Goal: Information Seeking & Learning: Learn about a topic

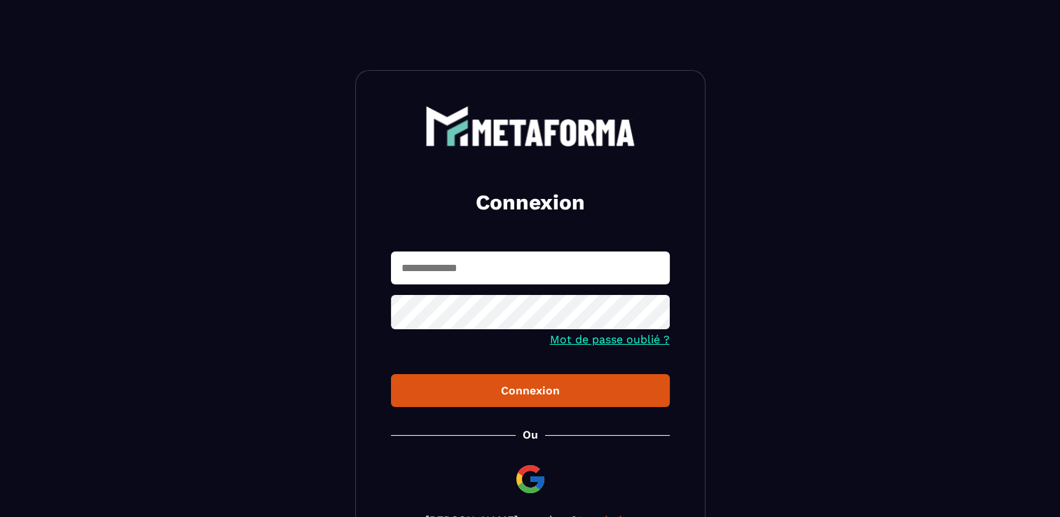
type input "**********"
click at [544, 403] on button "Connexion" at bounding box center [530, 390] width 279 height 33
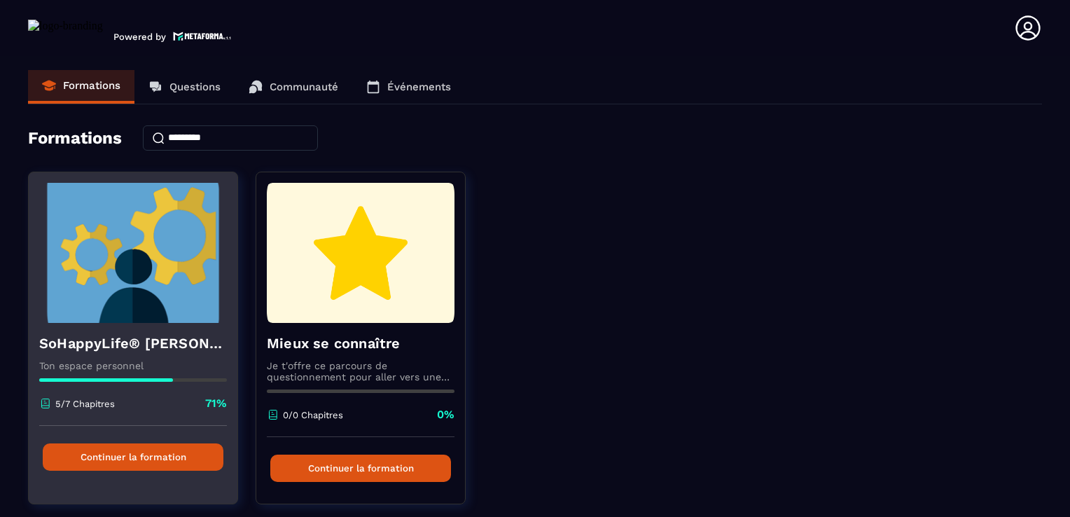
click at [131, 265] on img at bounding box center [133, 253] width 188 height 140
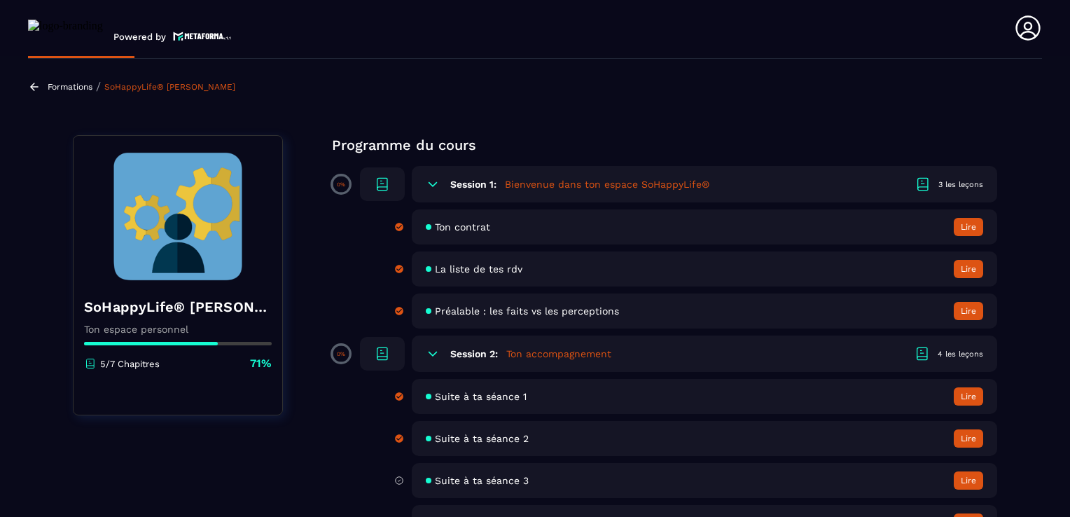
scroll to position [70, 0]
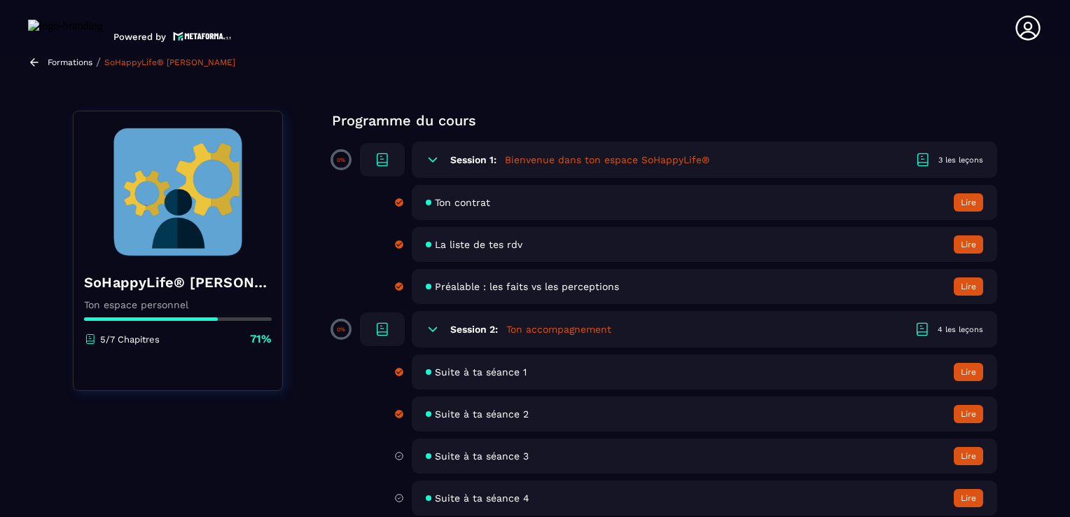
click at [480, 243] on span "La liste de tes rdv" at bounding box center [479, 244] width 88 height 11
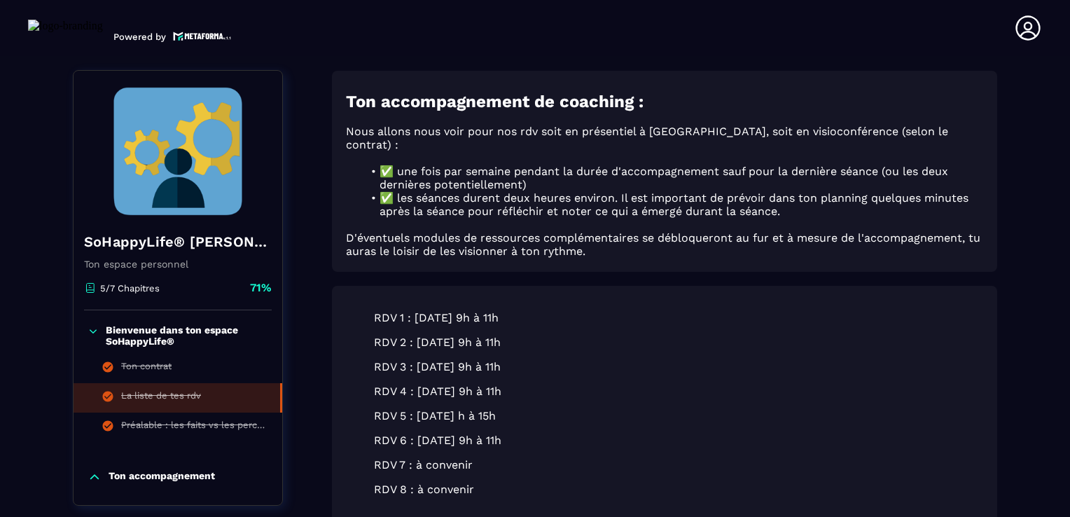
scroll to position [6, 0]
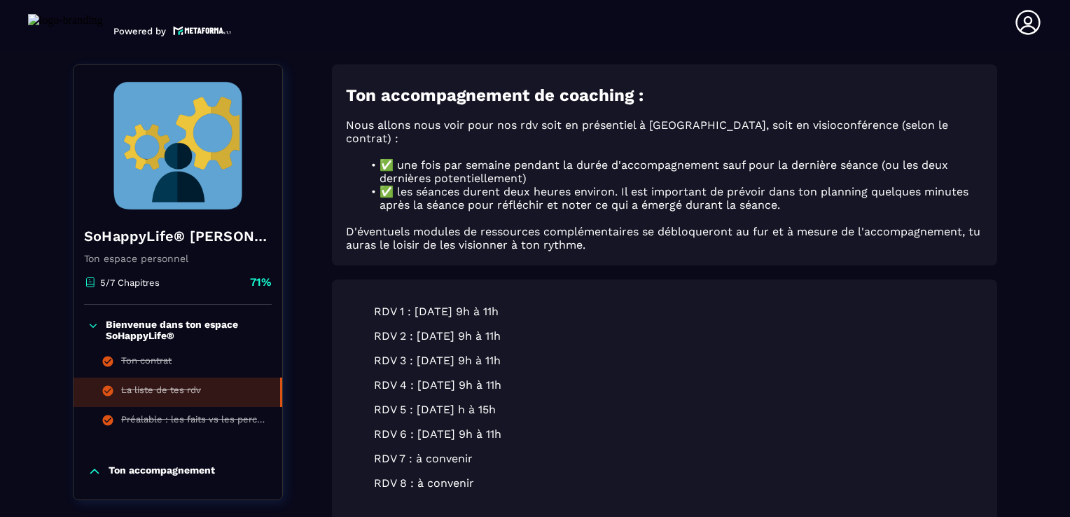
drag, startPoint x: 415, startPoint y: 400, endPoint x: 554, endPoint y: 406, distance: 139.5
click at [554, 406] on blockquote "RDV 5 : 12 Septembre 13 h à 15h" at bounding box center [664, 409] width 581 height 13
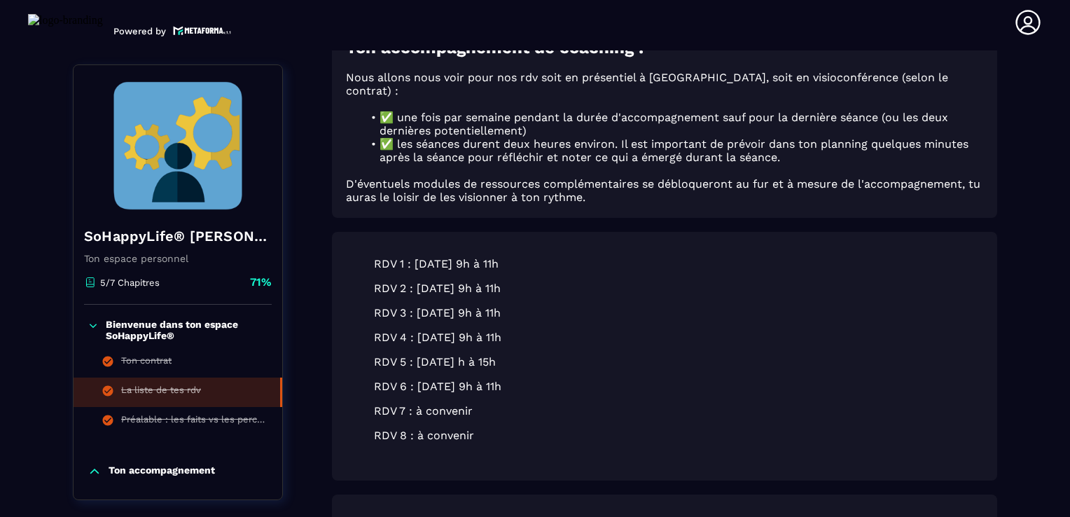
scroll to position [216, 0]
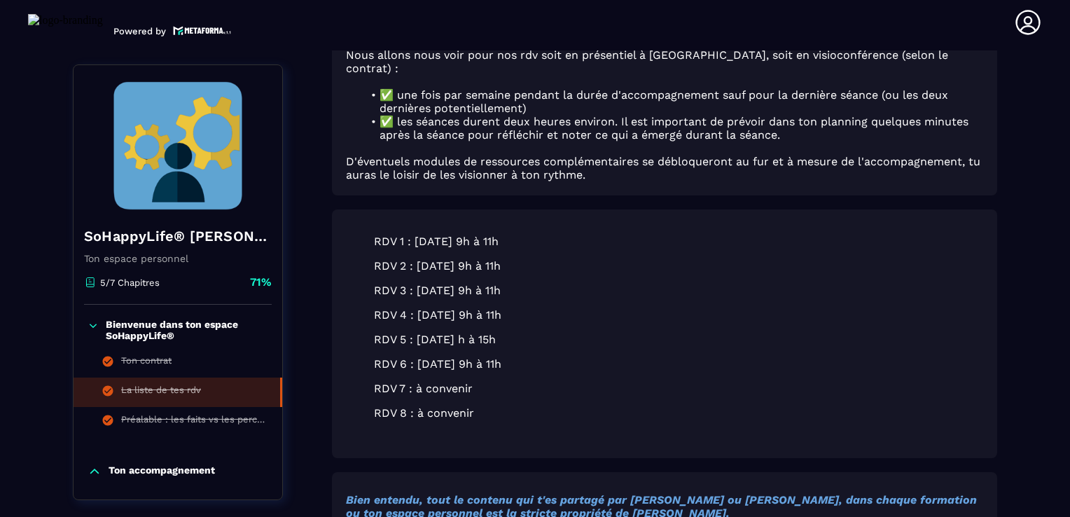
click at [113, 471] on p "Ton accompagnement" at bounding box center [162, 471] width 106 height 14
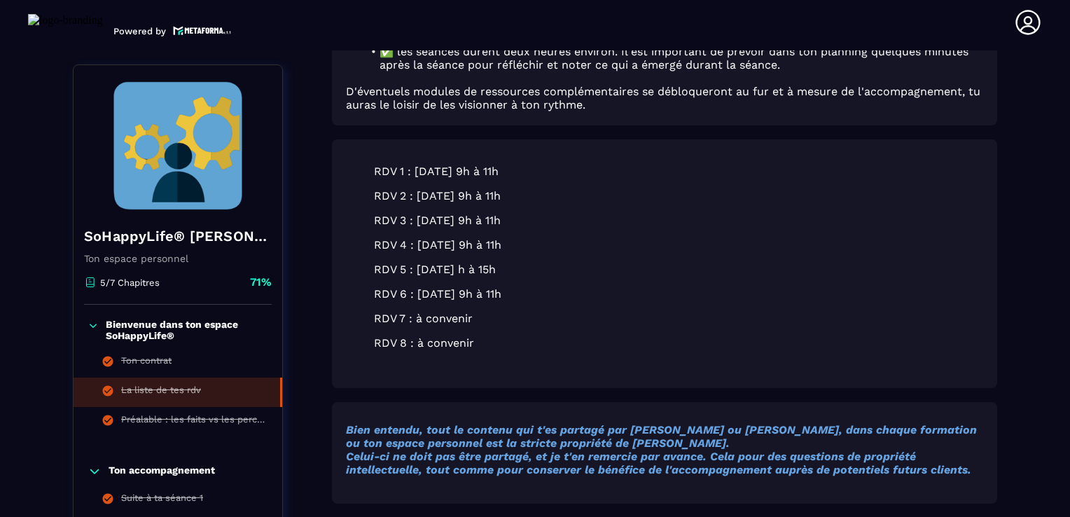
scroll to position [426, 0]
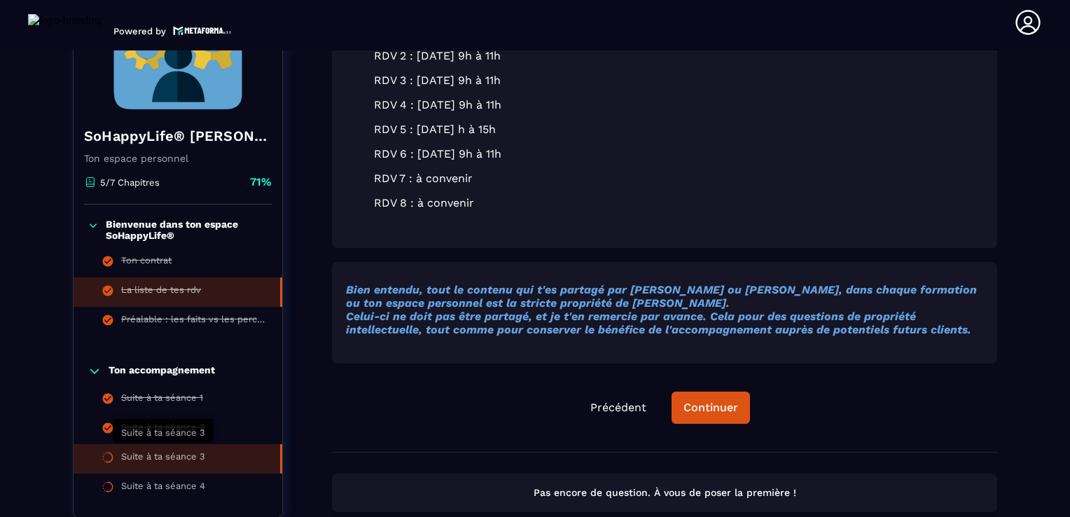
click at [144, 451] on div "Suite à ta séance 3" at bounding box center [163, 458] width 84 height 15
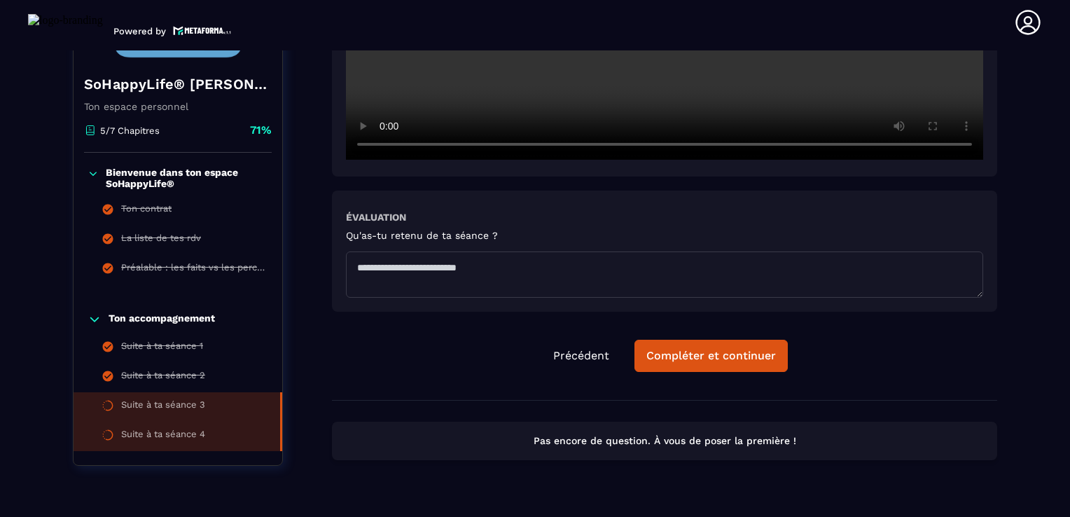
scroll to position [1407, 0]
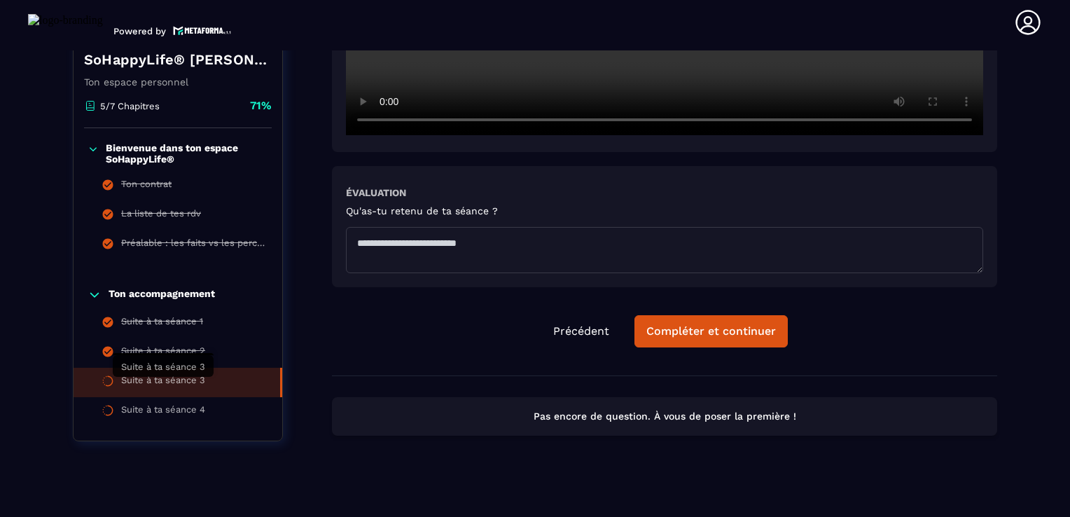
click at [162, 386] on div "Suite à ta séance 3" at bounding box center [163, 382] width 84 height 15
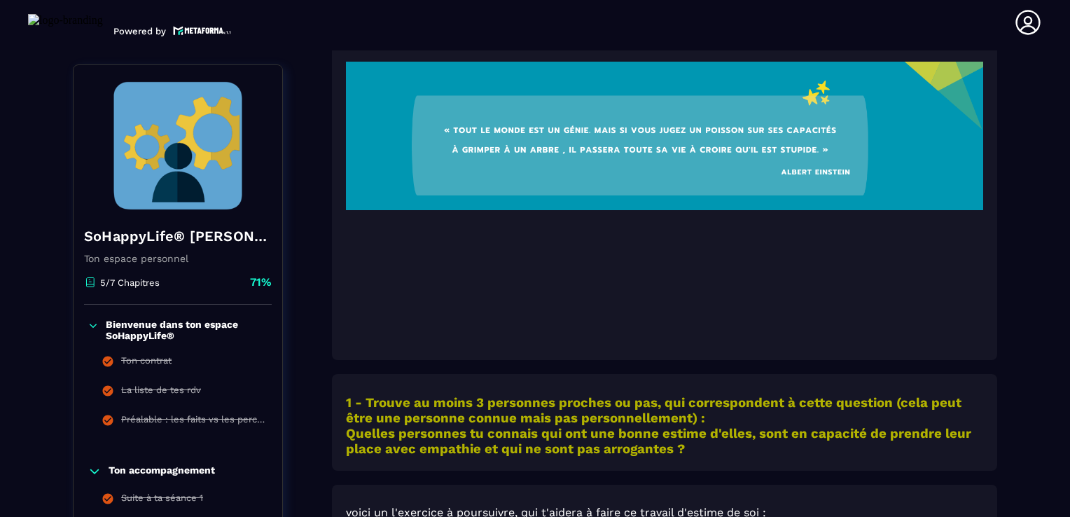
scroll to position [426, 0]
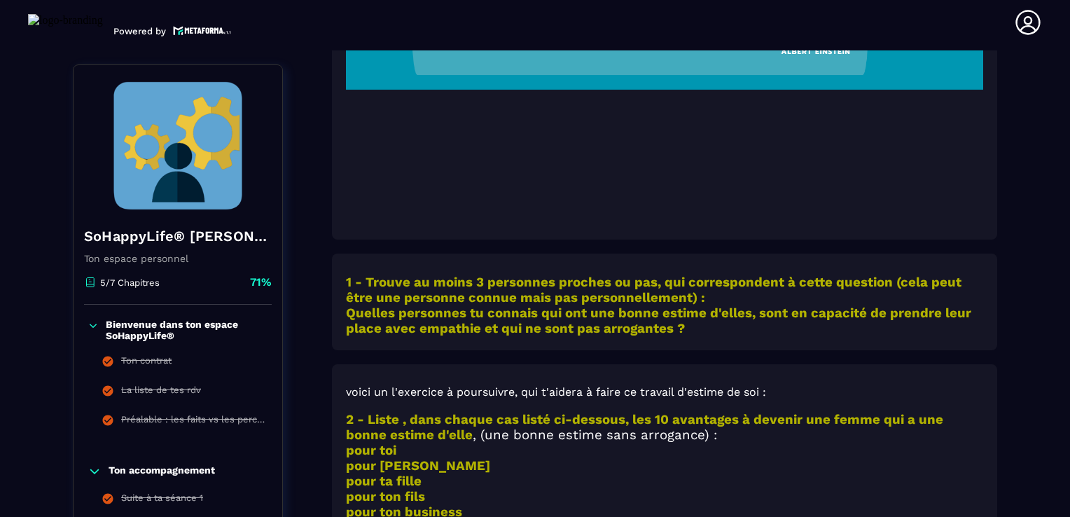
click at [429, 304] on strong "1 - Trouve au moins 3 personnes proches ou pas, qui correspondent à cette quest…" at bounding box center [654, 290] width 616 height 31
click at [424, 383] on div "voici un l'exercice à poursuivre, qui t'aidera à faire ce travail d'estime de s…" at bounding box center [664, 470] width 665 height 212
click at [386, 368] on div "voici un l'exercice à poursuivre, qui t'aidera à faire ce travail d'estime de s…" at bounding box center [664, 470] width 665 height 212
drag, startPoint x: 516, startPoint y: 391, endPoint x: 626, endPoint y: 397, distance: 110.2
click at [626, 397] on p "voici un l'exercice à poursuivre, qui t'aidera à faire ce travail d'estime de s…" at bounding box center [664, 391] width 637 height 13
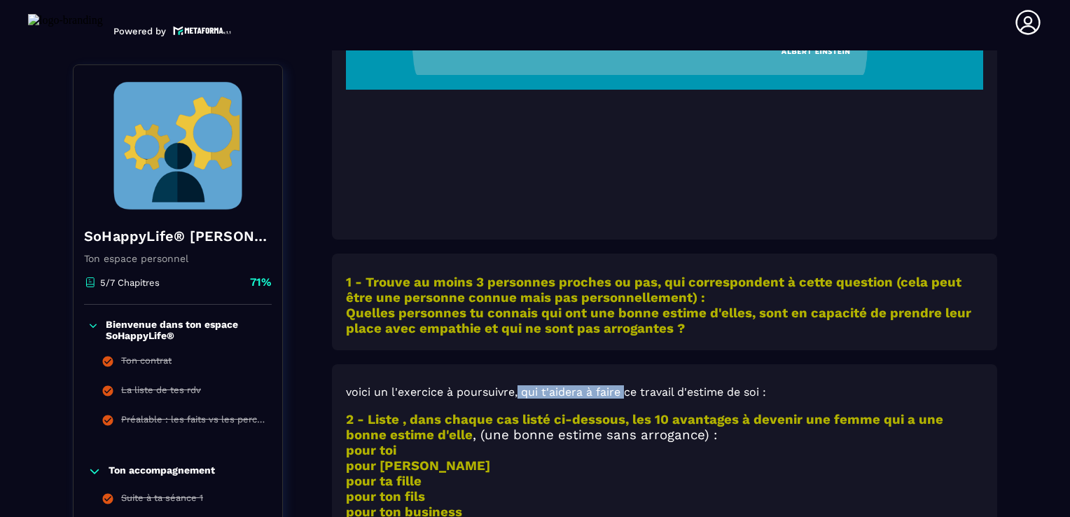
drag, startPoint x: 626, startPoint y: 397, endPoint x: 600, endPoint y: 392, distance: 26.4
click at [600, 392] on p "voici un l'exercice à poursuivre, qui t'aidera à faire ce travail d'estime de s…" at bounding box center [664, 391] width 637 height 13
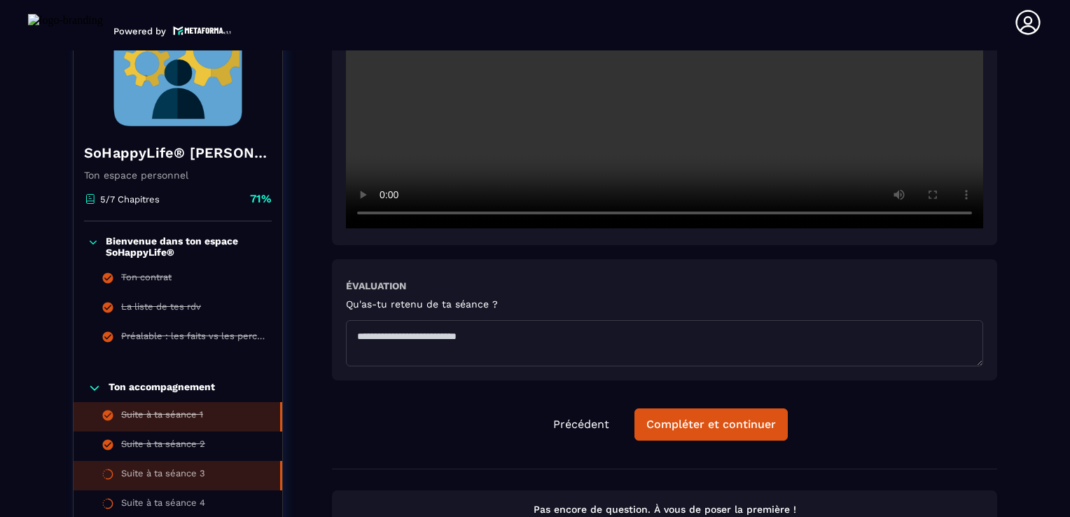
scroll to position [1337, 0]
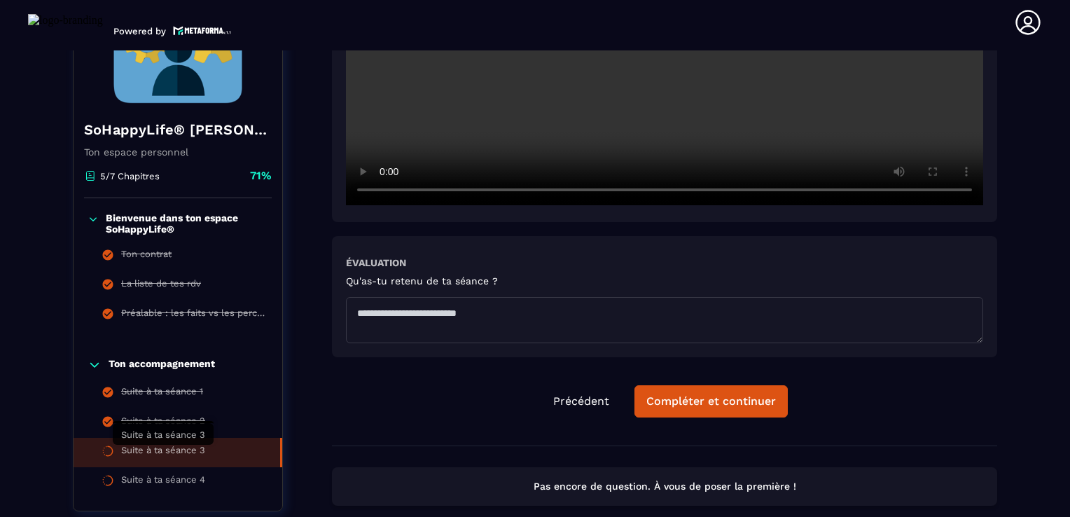
click at [155, 454] on div "Suite à ta séance 3" at bounding box center [163, 452] width 84 height 15
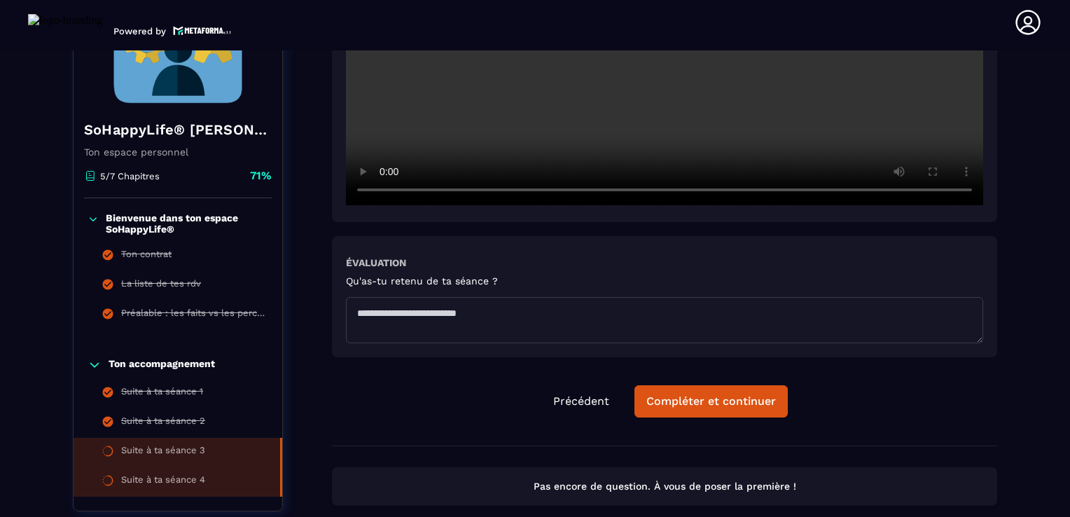
click at [188, 483] on div "Suite à ta séance 4" at bounding box center [163, 481] width 84 height 15
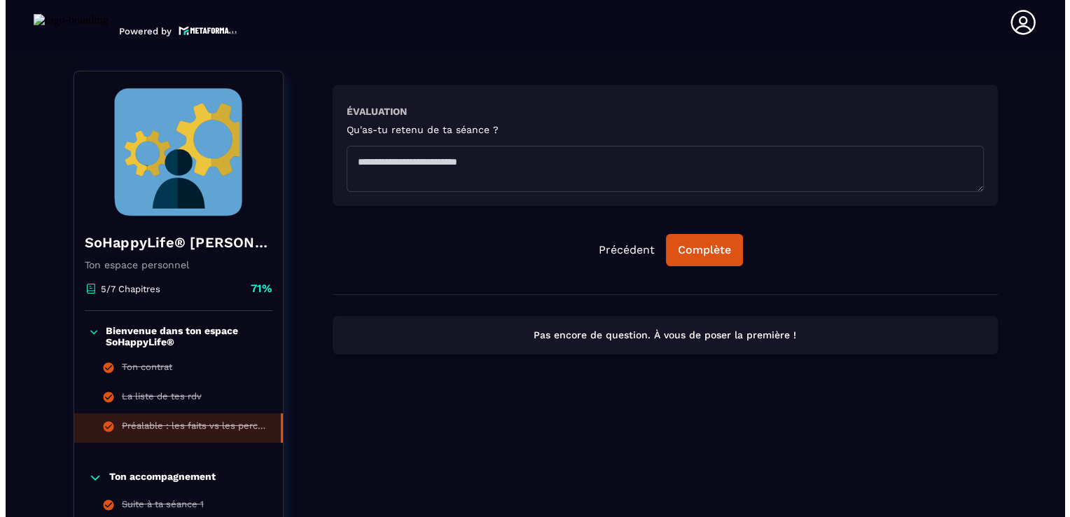
scroll to position [216, 0]
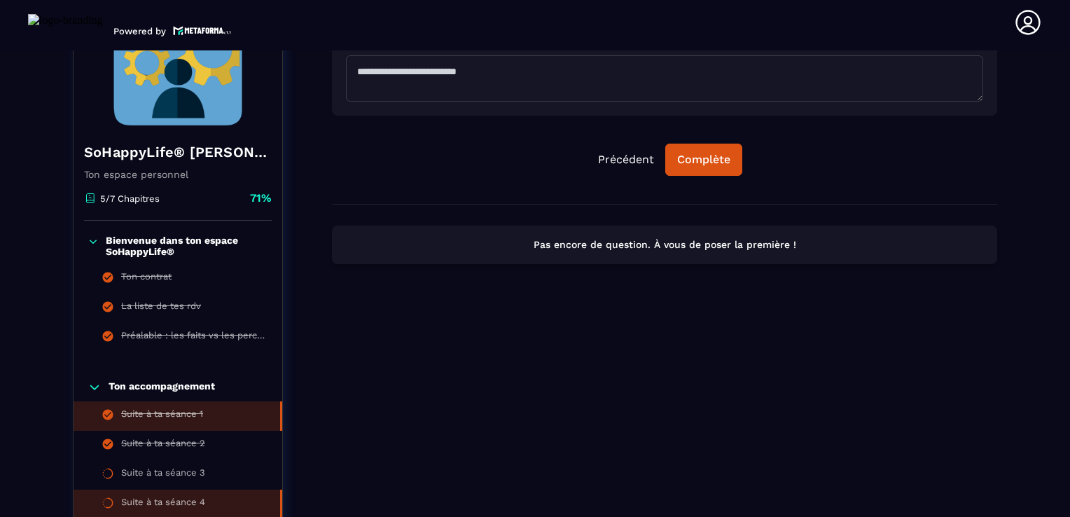
click at [150, 414] on div "Suite à ta séance 1" at bounding box center [162, 415] width 82 height 15
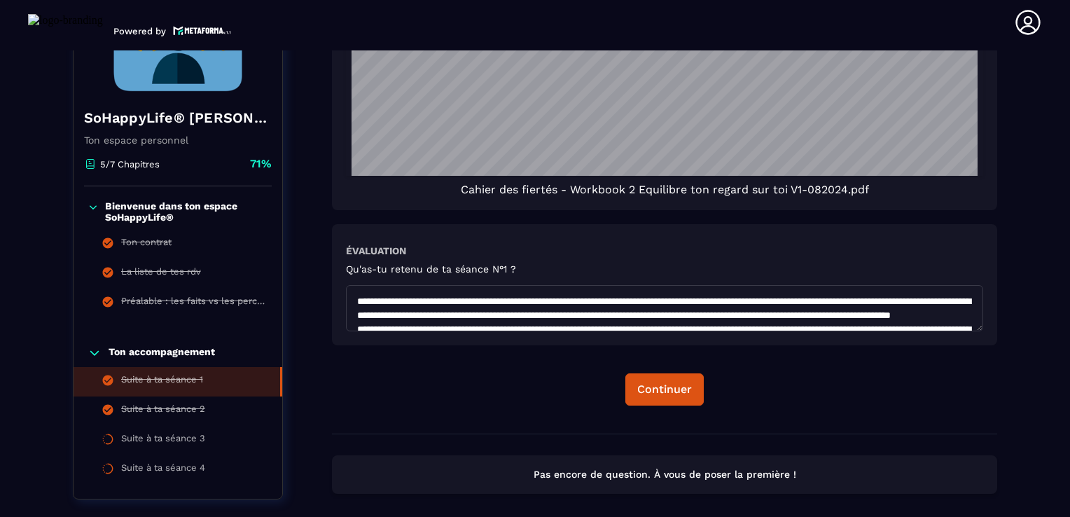
scroll to position [1196, 0]
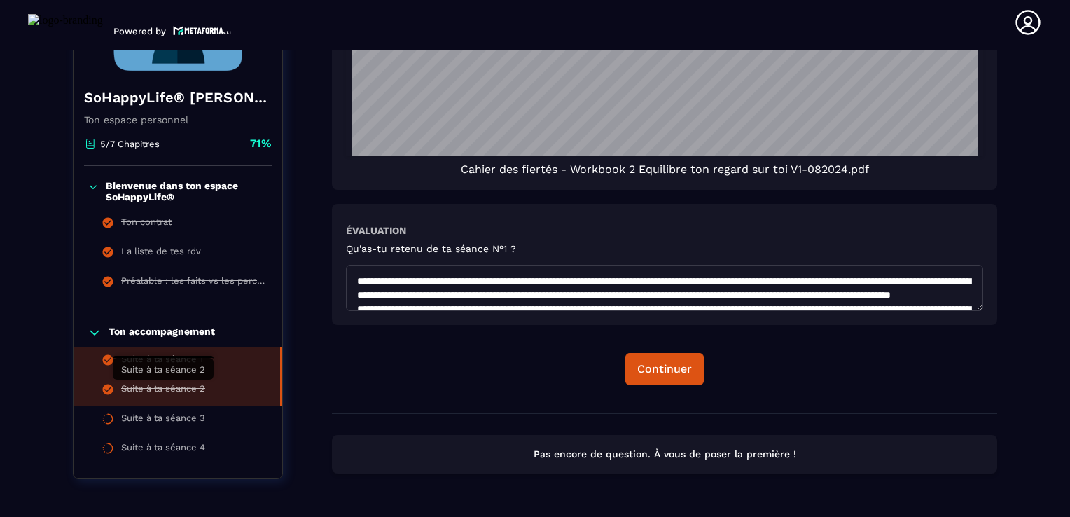
click at [146, 391] on div "Suite à ta séance 2" at bounding box center [163, 390] width 84 height 15
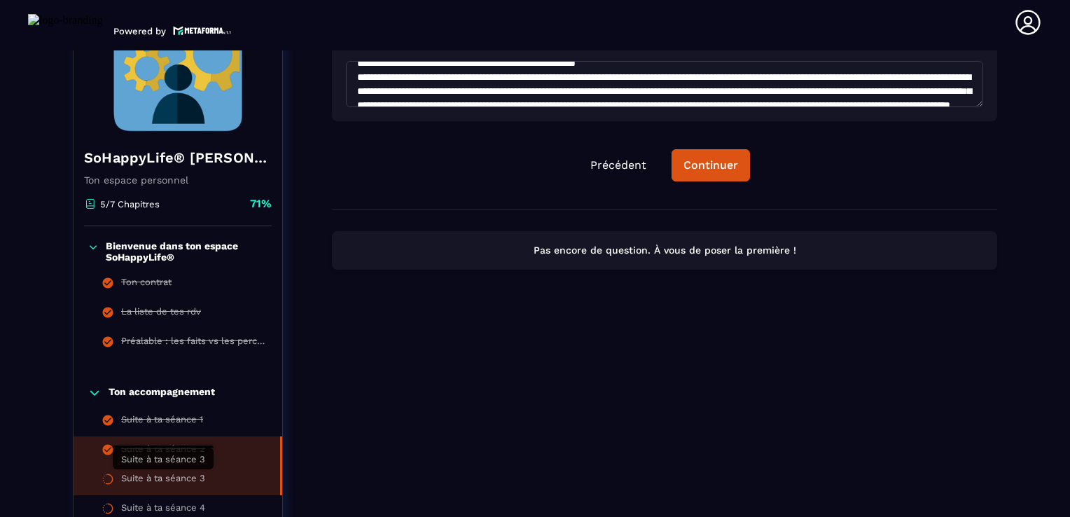
click at [160, 482] on div "Suite à ta séance 3" at bounding box center [163, 480] width 84 height 15
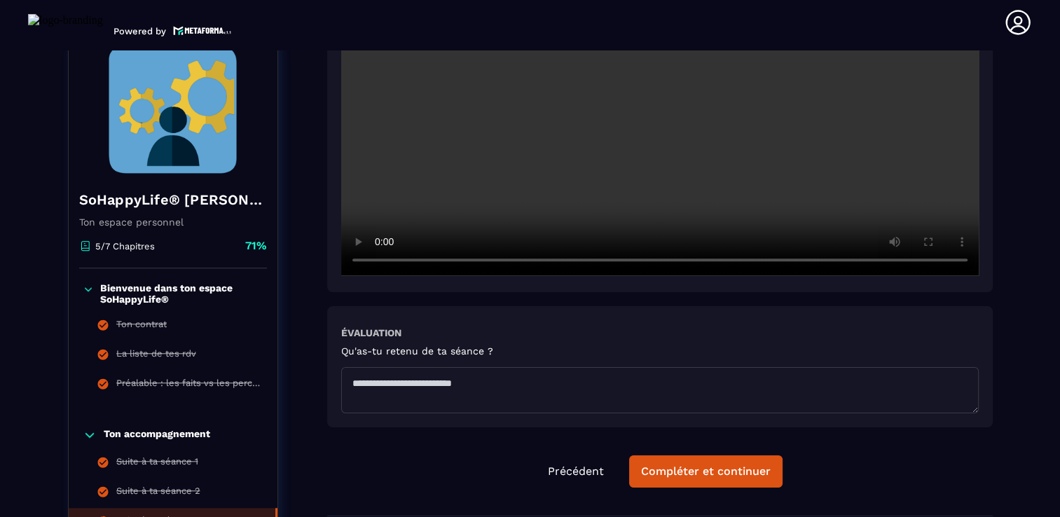
click at [446, 394] on textarea at bounding box center [659, 390] width 637 height 46
click at [504, 398] on textarea at bounding box center [659, 390] width 637 height 46
paste textarea "**********"
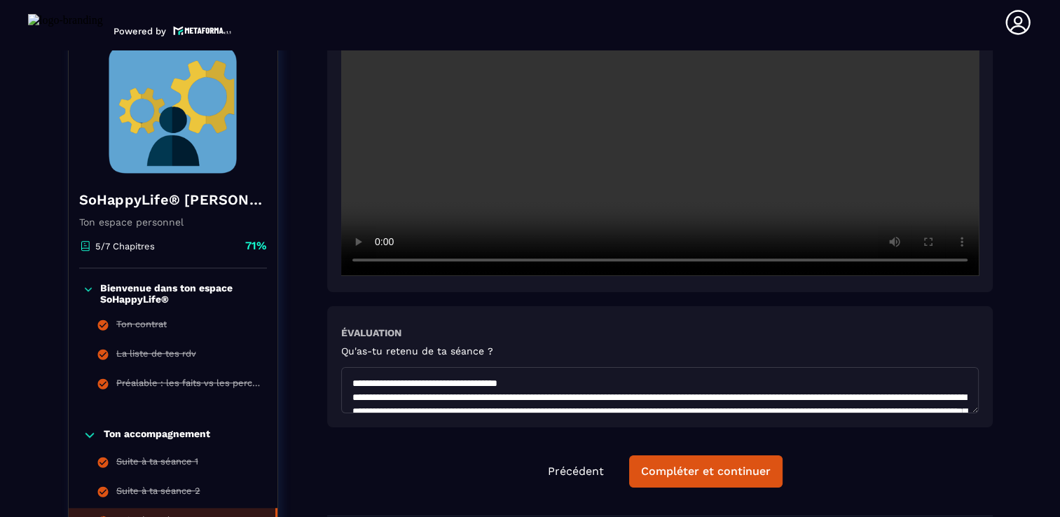
scroll to position [172, 0]
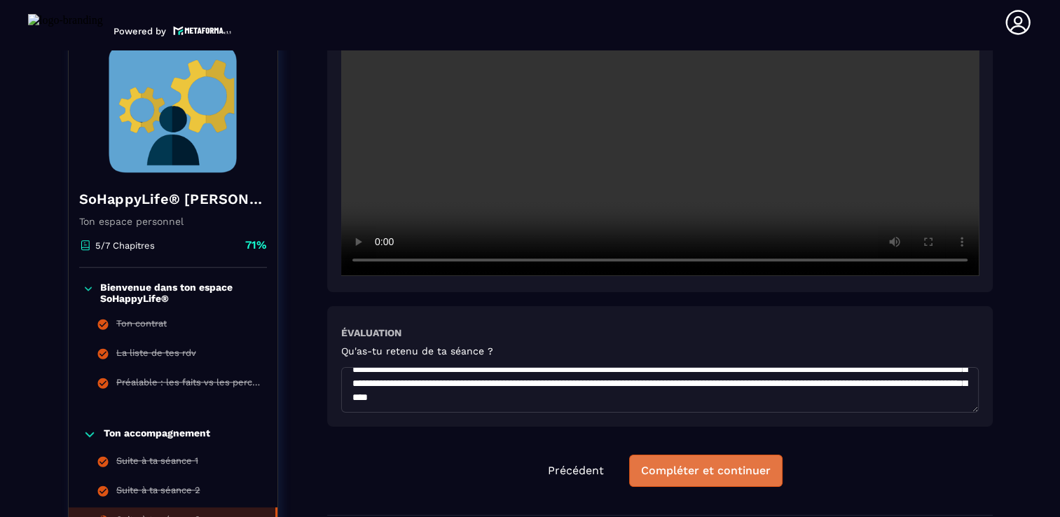
type textarea "**********"
click at [749, 474] on div "Compléter et continuer" at bounding box center [706, 471] width 130 height 14
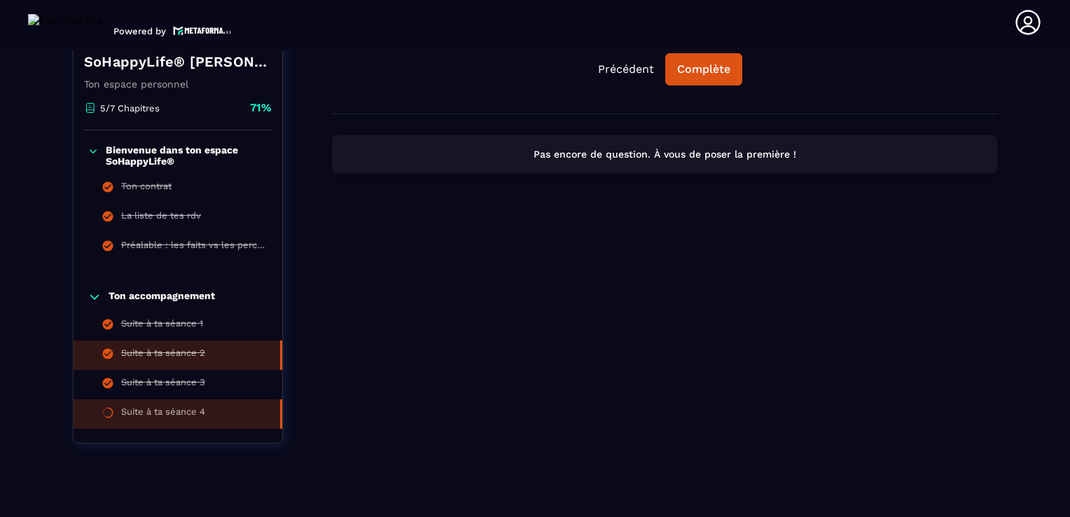
scroll to position [319, 0]
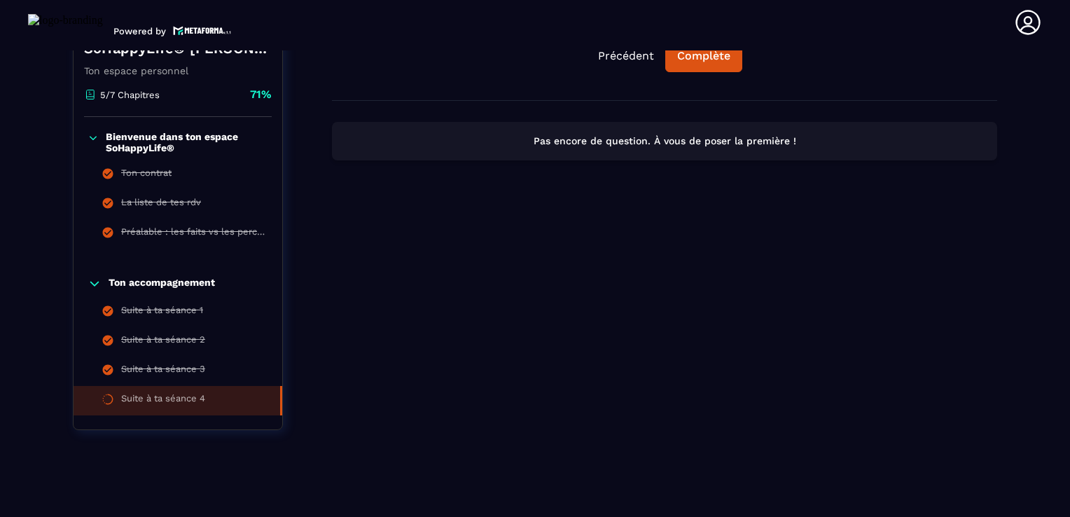
click at [136, 88] on div "5/7 Chapitres" at bounding box center [122, 94] width 76 height 13
click at [263, 94] on p "71%" at bounding box center [261, 94] width 22 height 15
